Goal: Book appointment/travel/reservation

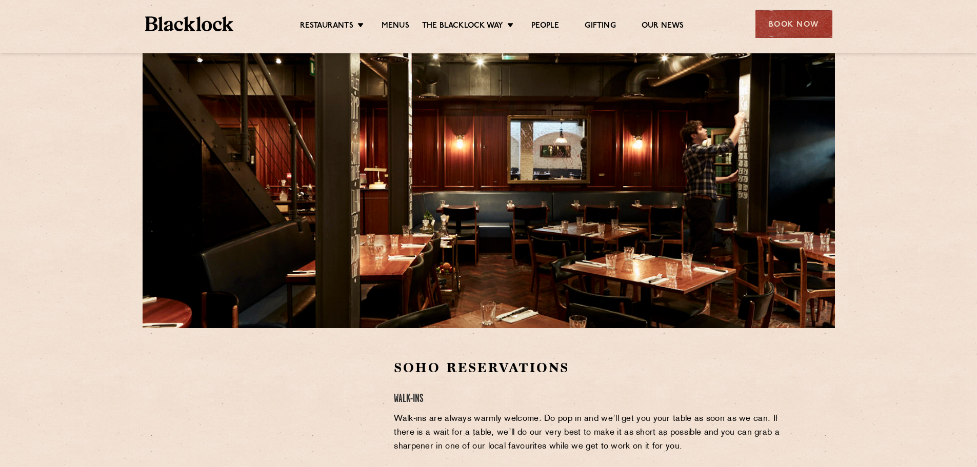
scroll to position [205, 0]
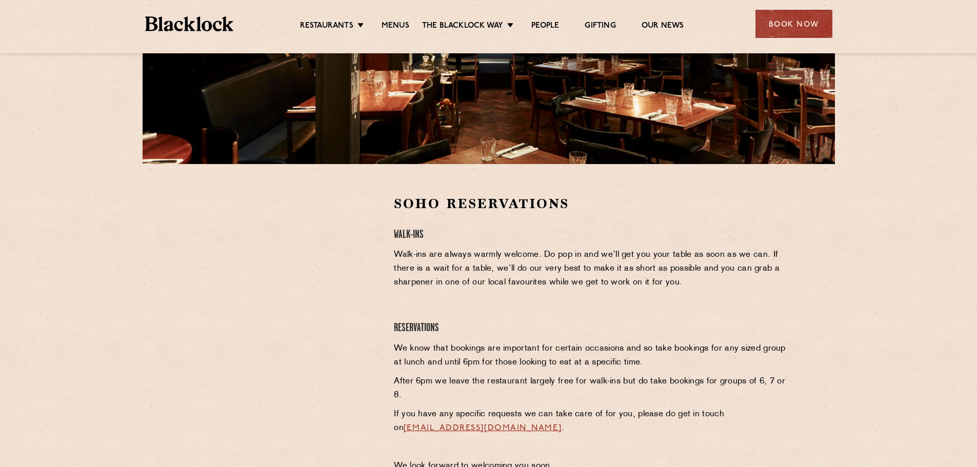
drag, startPoint x: 151, startPoint y: 270, endPoint x: 163, endPoint y: 271, distance: 12.3
click at [153, 270] on section "Soho Reservations Walk-Ins Walk-ins are always warmly welcome. Do pop in and we…" at bounding box center [488, 336] width 977 height 345
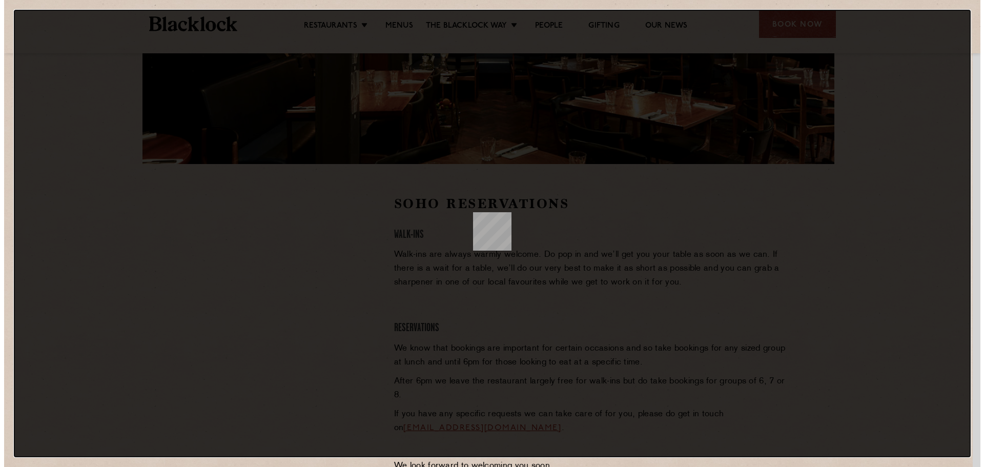
scroll to position [0, 0]
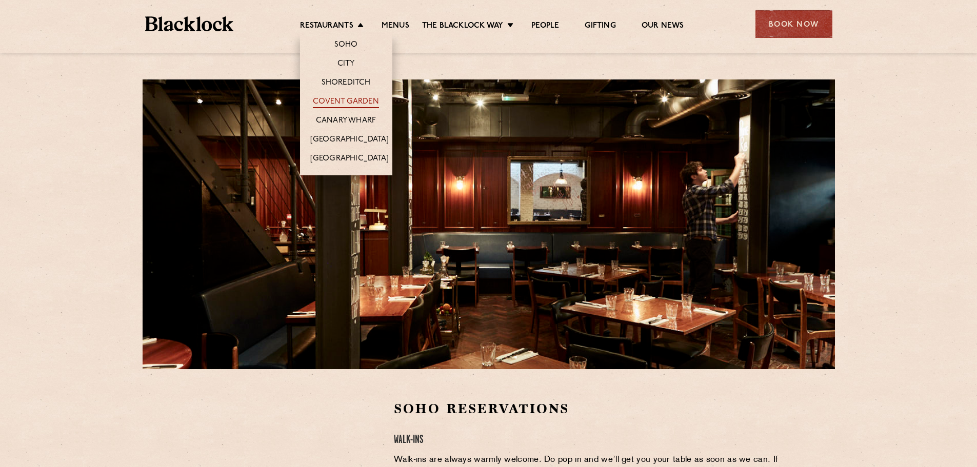
click at [340, 98] on link "Covent Garden" at bounding box center [346, 102] width 66 height 11
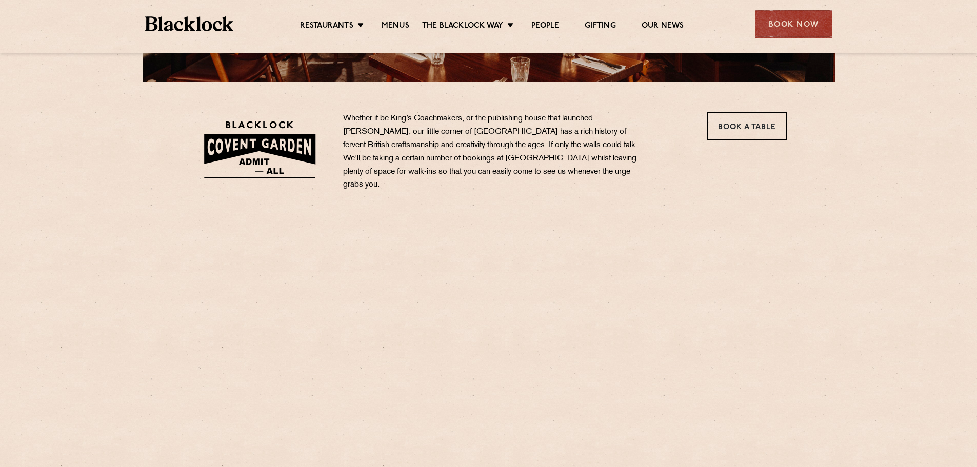
scroll to position [308, 0]
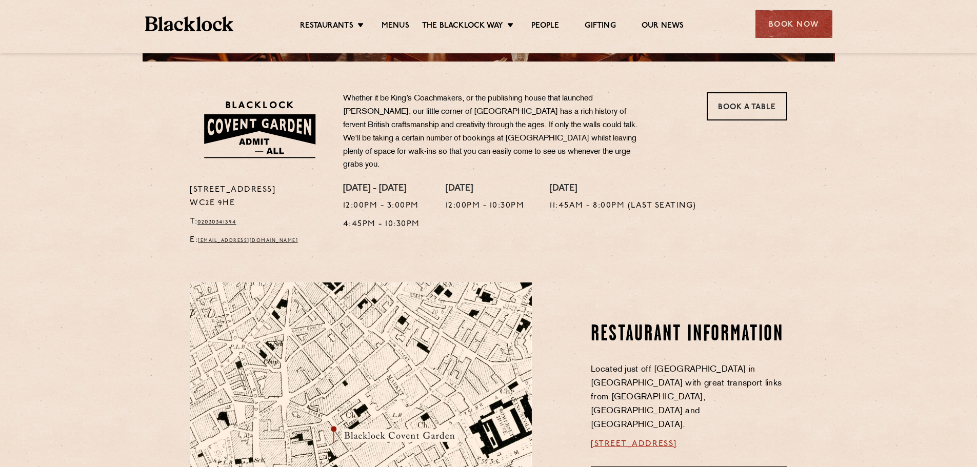
click at [762, 91] on section "16a Bedford Street WC2E 9HE T: 02030341394 E: coventgarden@theblacklock.com Whe…" at bounding box center [488, 157] width 977 height 190
click at [762, 99] on link "Book a Table" at bounding box center [746, 106] width 80 height 28
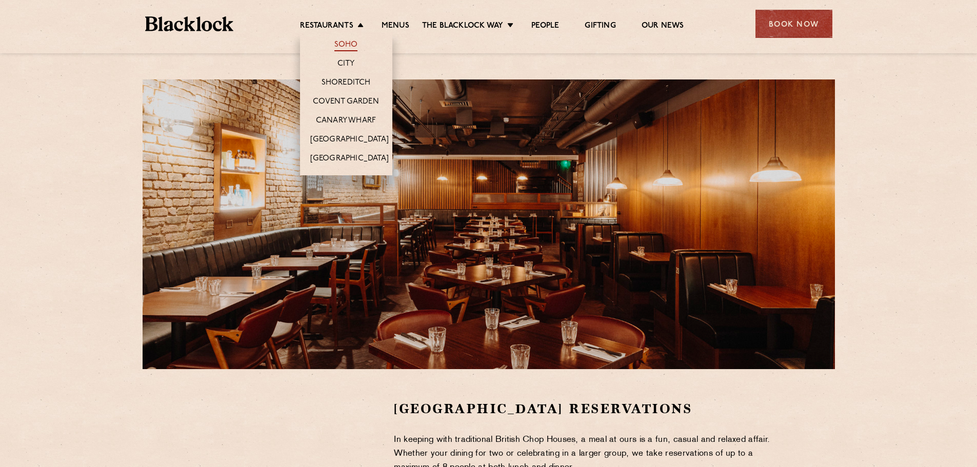
click at [346, 42] on link "Soho" at bounding box center [346, 45] width 24 height 11
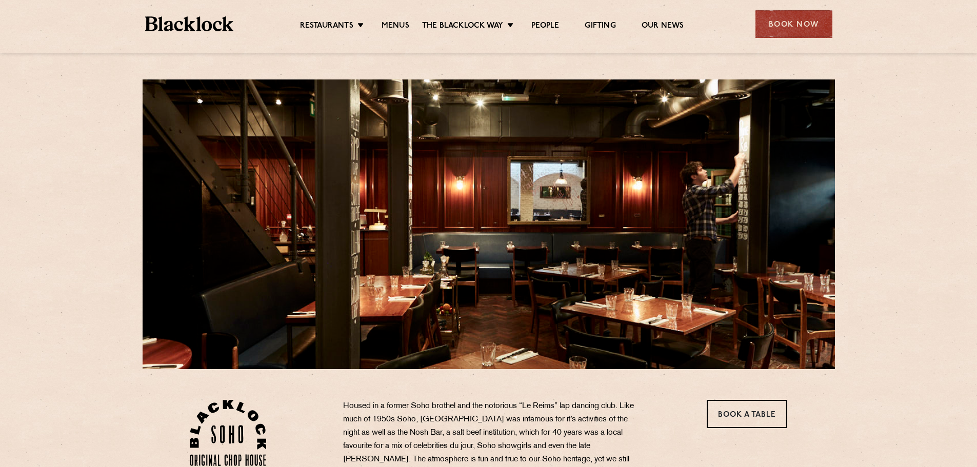
click at [389, 18] on ul "Restaurants Soho City Shoreditch Covent Garden Canary Wharf Manchester Birmingh…" at bounding box center [491, 24] width 516 height 16
click at [389, 22] on link "Menus" at bounding box center [395, 26] width 28 height 11
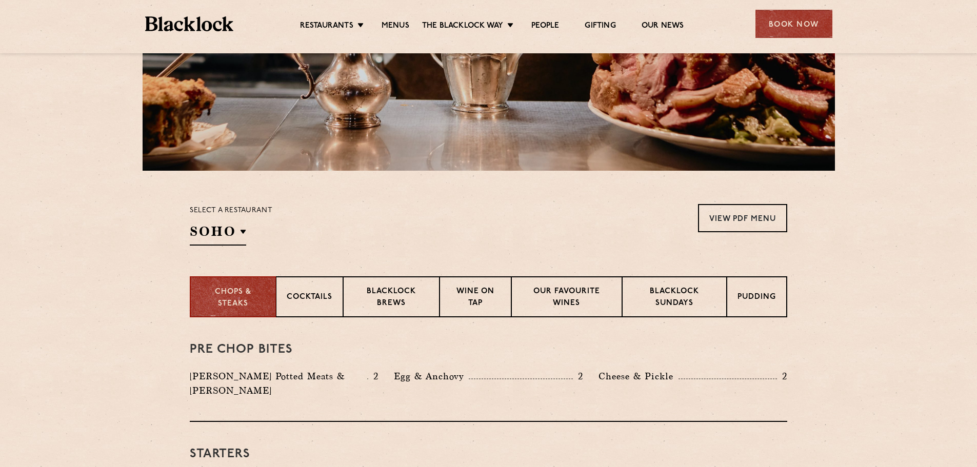
scroll to position [205, 0]
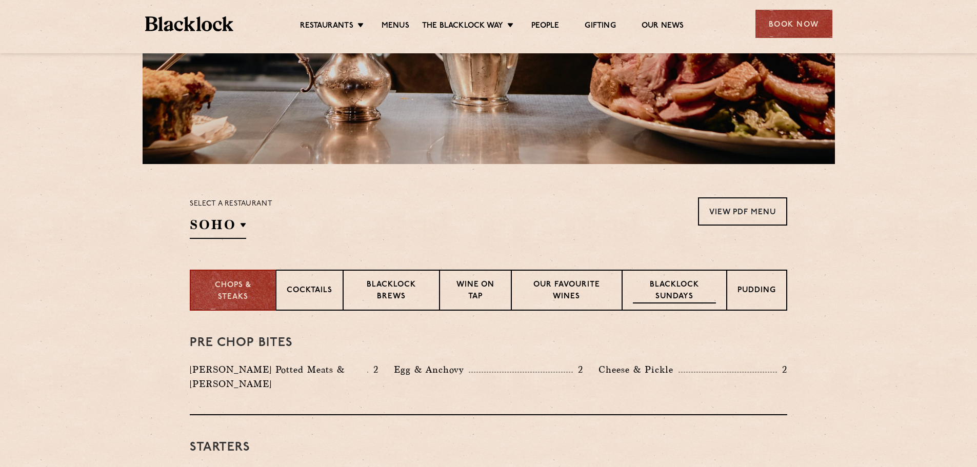
click at [696, 299] on p "Blacklock Sundays" at bounding box center [674, 291] width 83 height 24
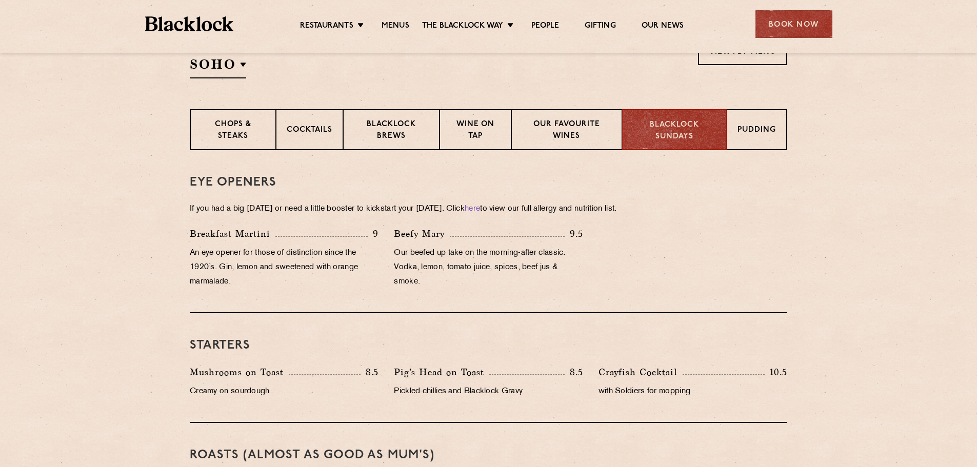
scroll to position [359, 0]
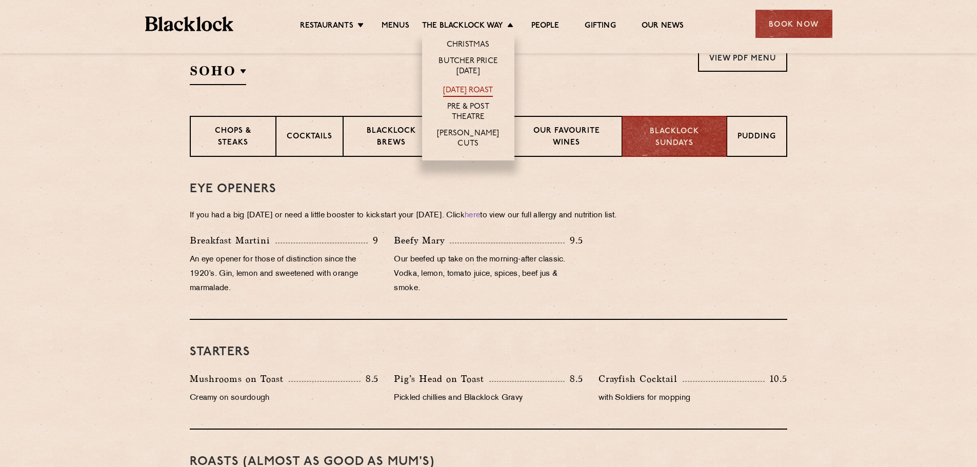
click at [467, 86] on link "[DATE] Roast" at bounding box center [468, 91] width 50 height 11
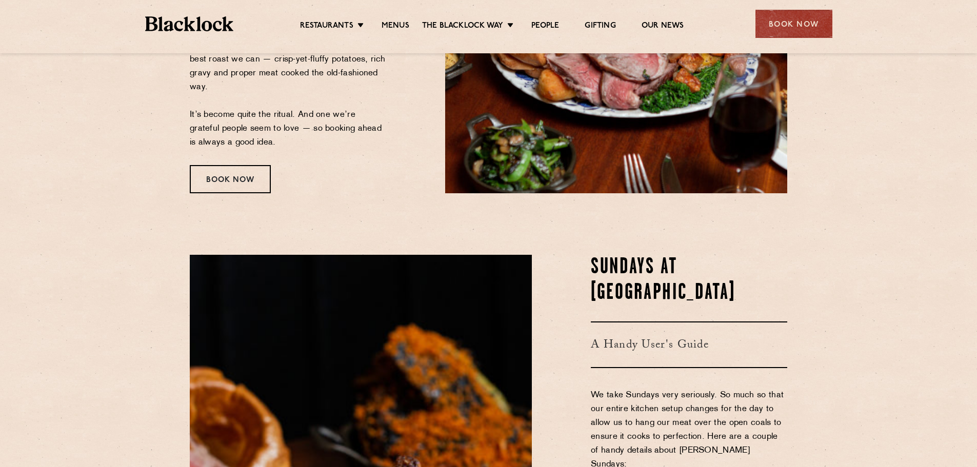
scroll to position [308, 0]
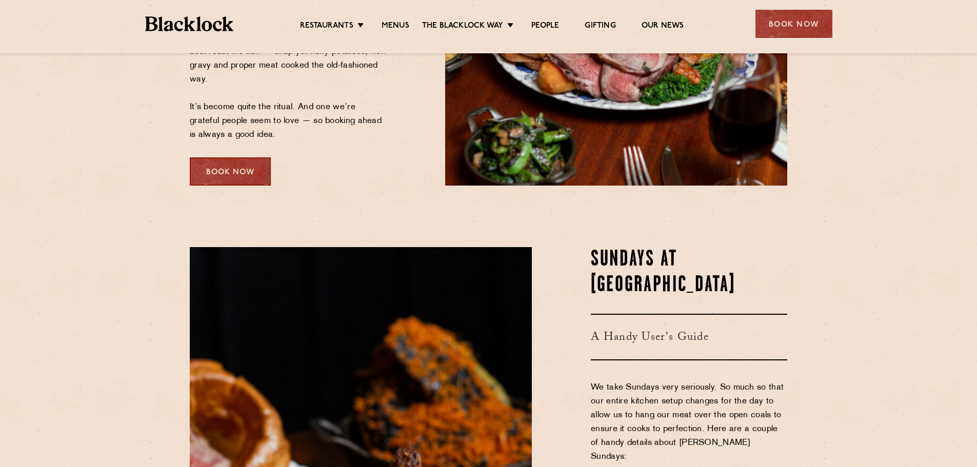
click at [222, 167] on div "Book Now" at bounding box center [230, 171] width 81 height 28
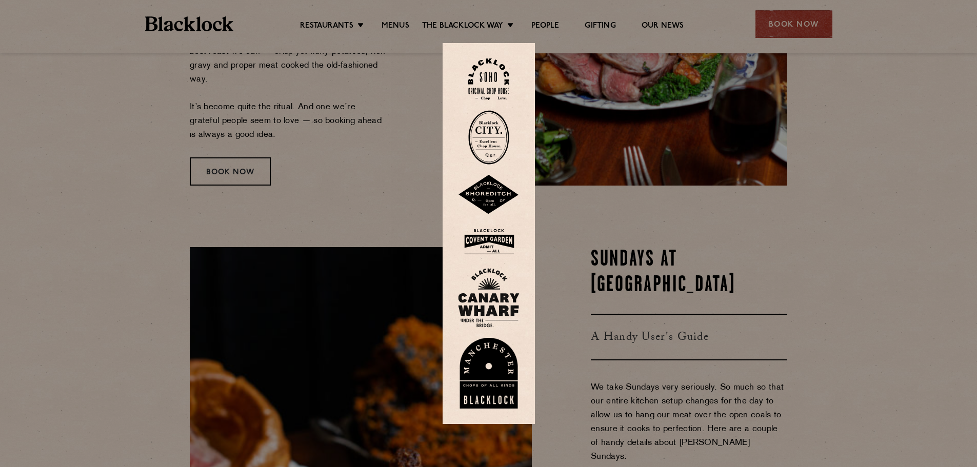
drag, startPoint x: 627, startPoint y: 234, endPoint x: 619, endPoint y: 240, distance: 10.2
click at [627, 234] on div at bounding box center [488, 233] width 977 height 467
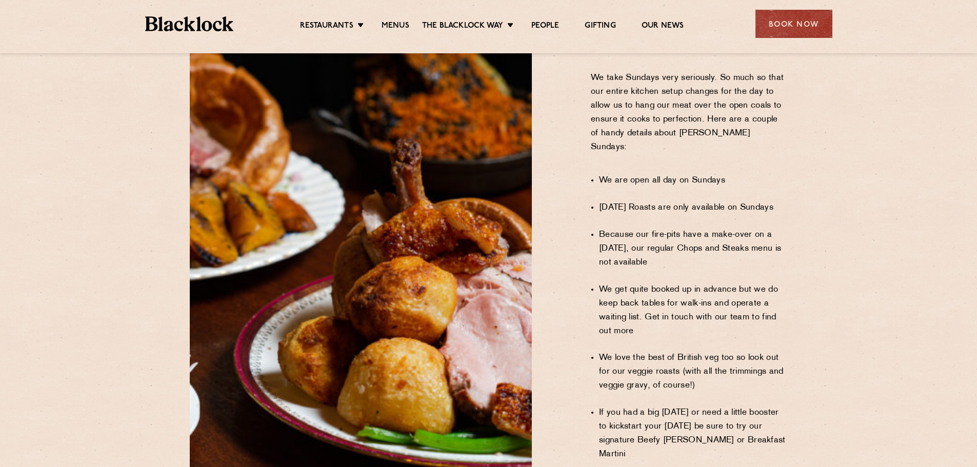
scroll to position [480, 0]
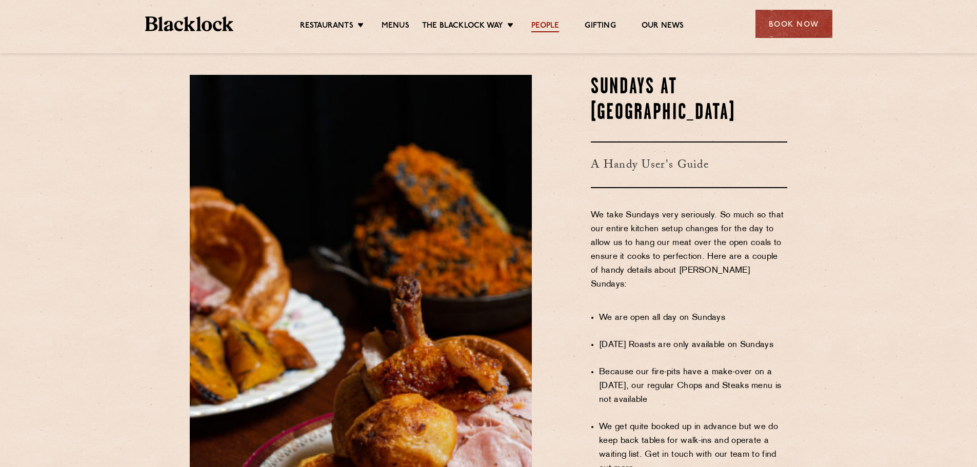
click at [540, 24] on link "People" at bounding box center [545, 26] width 28 height 11
